Goal: Task Accomplishment & Management: Manage account settings

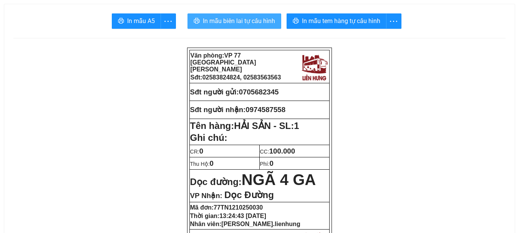
click at [257, 27] on button "In mẫu biên lai tự cấu hình" at bounding box center [235, 20] width 94 height 15
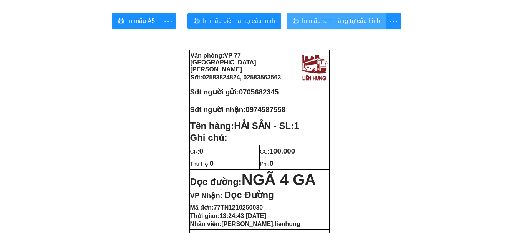
click at [352, 15] on button "In mẫu tem hàng tự cấu hình" at bounding box center [337, 20] width 100 height 15
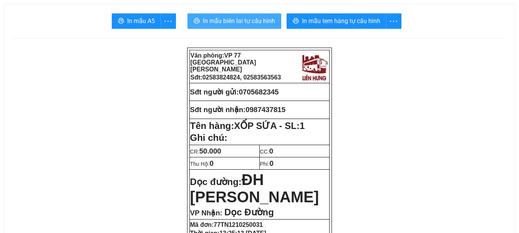
click at [259, 21] on span "In mẫu biên lai tự cấu hình" at bounding box center [239, 21] width 72 height 10
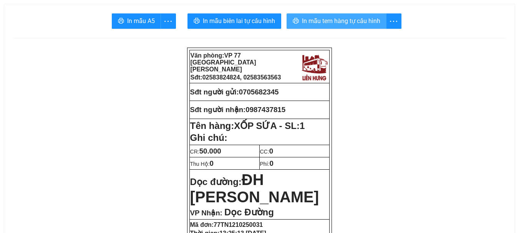
click at [327, 20] on span "In mẫu tem hàng tự cấu hình" at bounding box center [341, 21] width 78 height 10
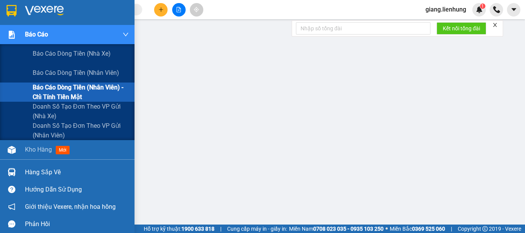
click at [55, 91] on span "Báo cáo dòng tiền (nhân viên) - chỉ tính tiền mặt" at bounding box center [81, 92] width 96 height 19
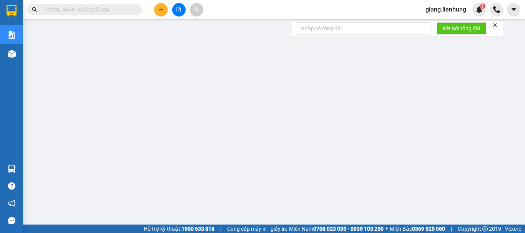
click at [443, 8] on span "[PERSON_NAME].lienhung" at bounding box center [445, 10] width 53 height 10
click at [445, 25] on span "Đăng xuất" at bounding box center [448, 24] width 37 height 8
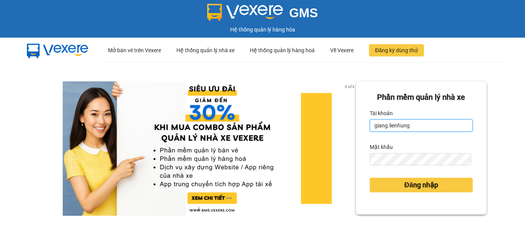
click at [420, 122] on input "giang.lienhung" at bounding box center [421, 125] width 103 height 12
type input "thi.lienhung"
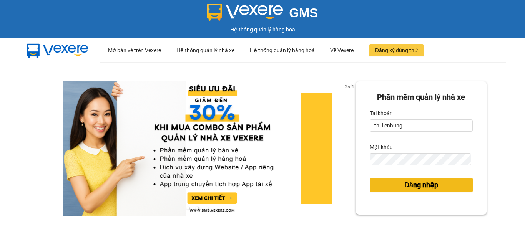
click at [432, 192] on button "Đăng nhập" at bounding box center [421, 185] width 103 height 15
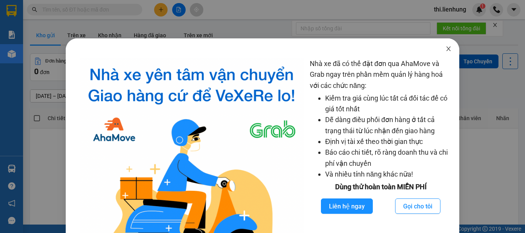
click at [446, 51] on icon "close" at bounding box center [448, 49] width 6 height 6
